Goal: Transaction & Acquisition: Purchase product/service

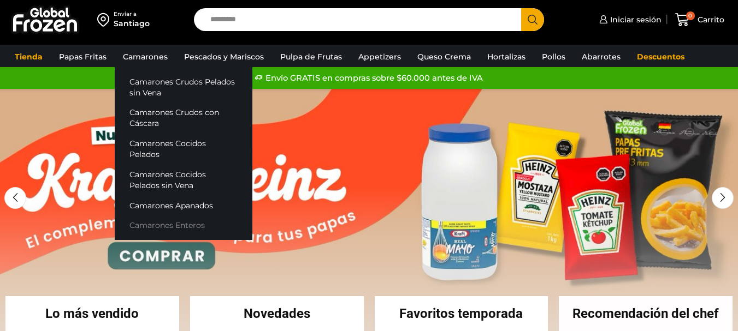
click at [173, 220] on link "Camarones Enteros" at bounding box center [184, 226] width 138 height 20
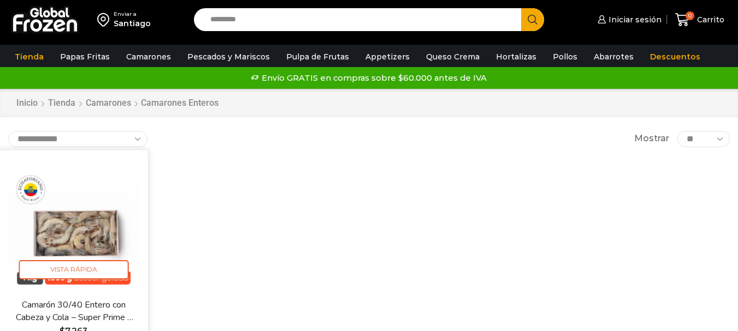
click at [75, 248] on img at bounding box center [74, 224] width 132 height 132
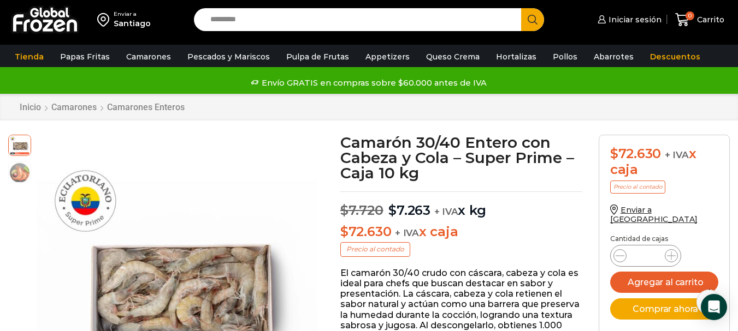
scroll to position [55, 0]
